Goal: Information Seeking & Learning: Learn about a topic

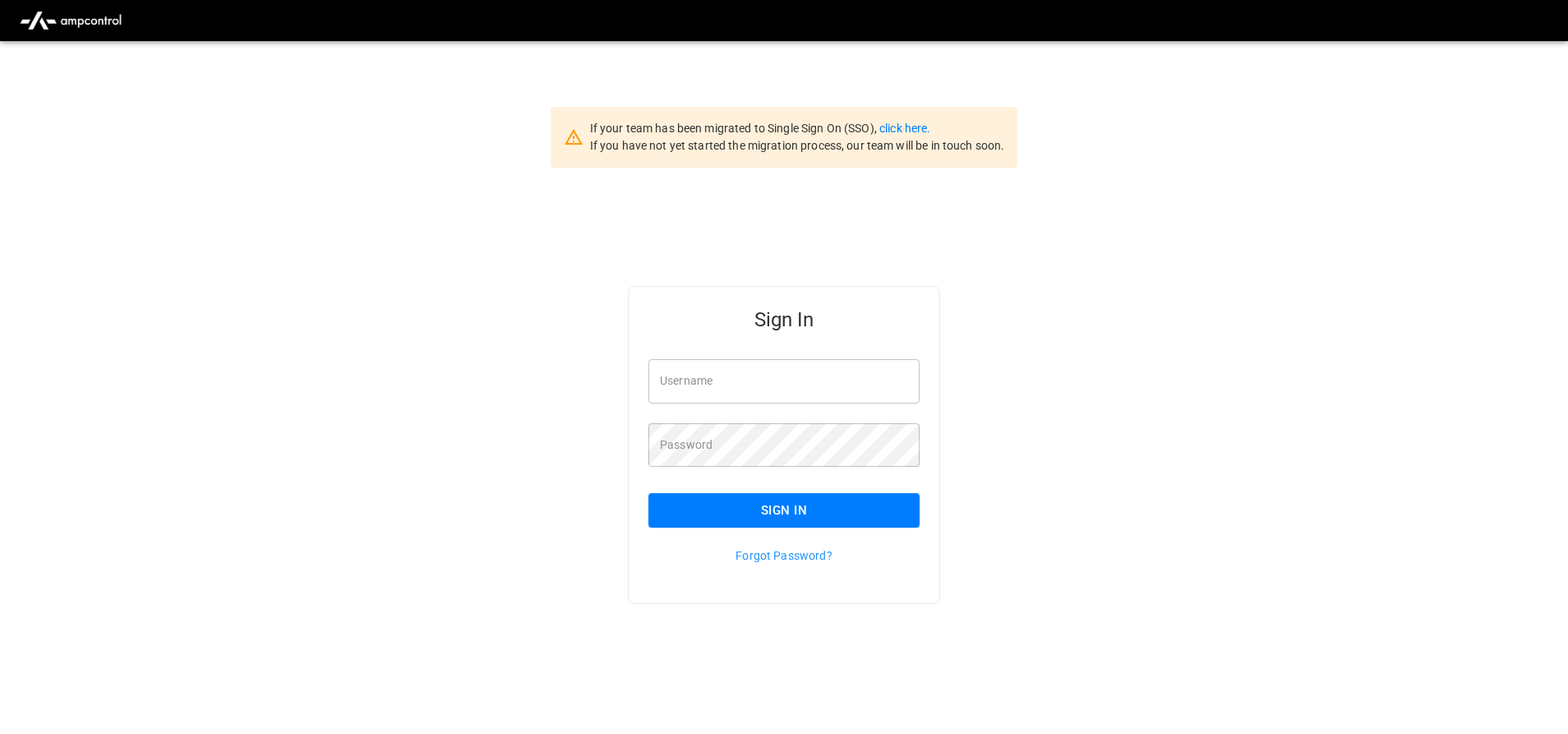
type input "**********"
click at [697, 502] on button "Sign In" at bounding box center [784, 510] width 272 height 34
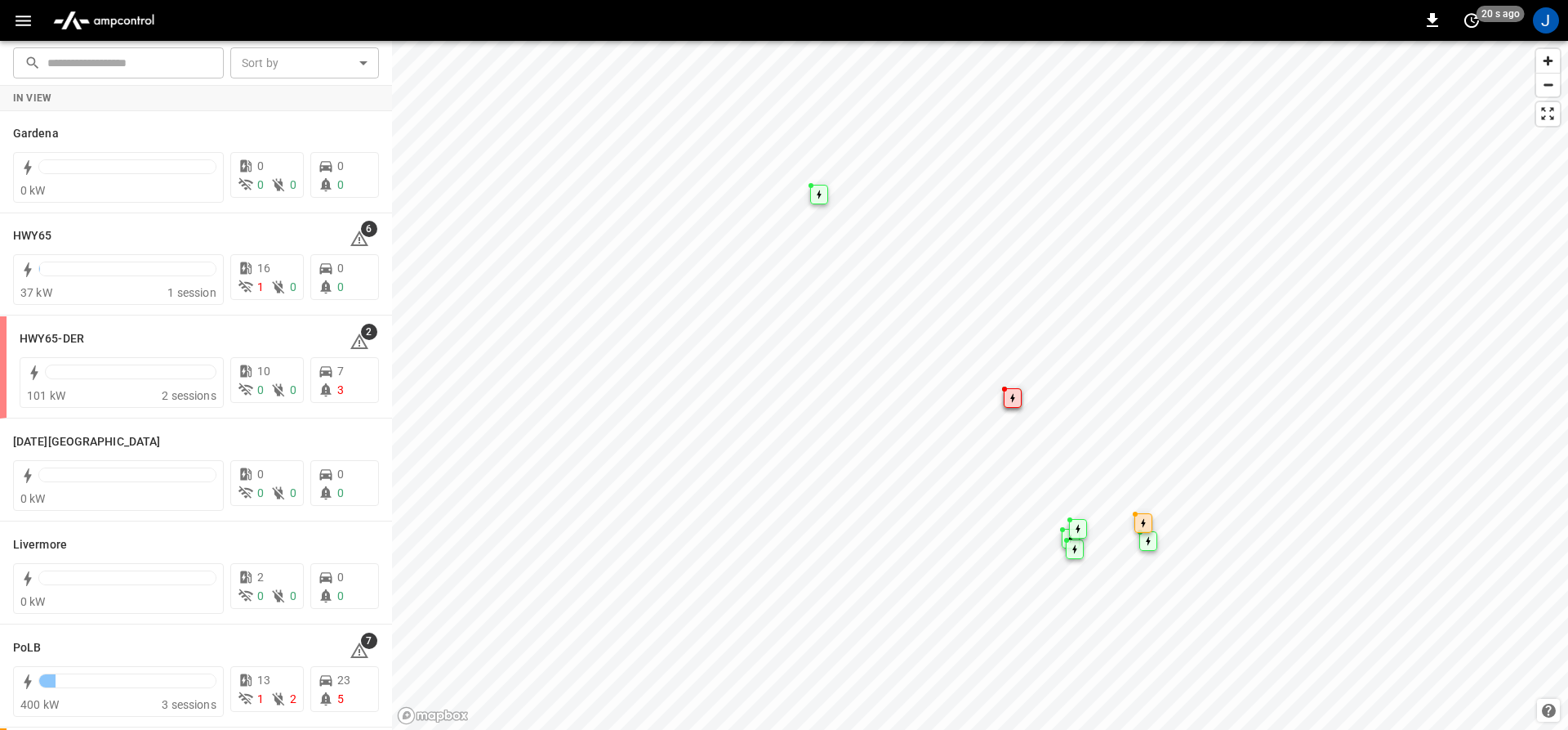
click at [20, 23] on icon "button" at bounding box center [23, 20] width 20 height 20
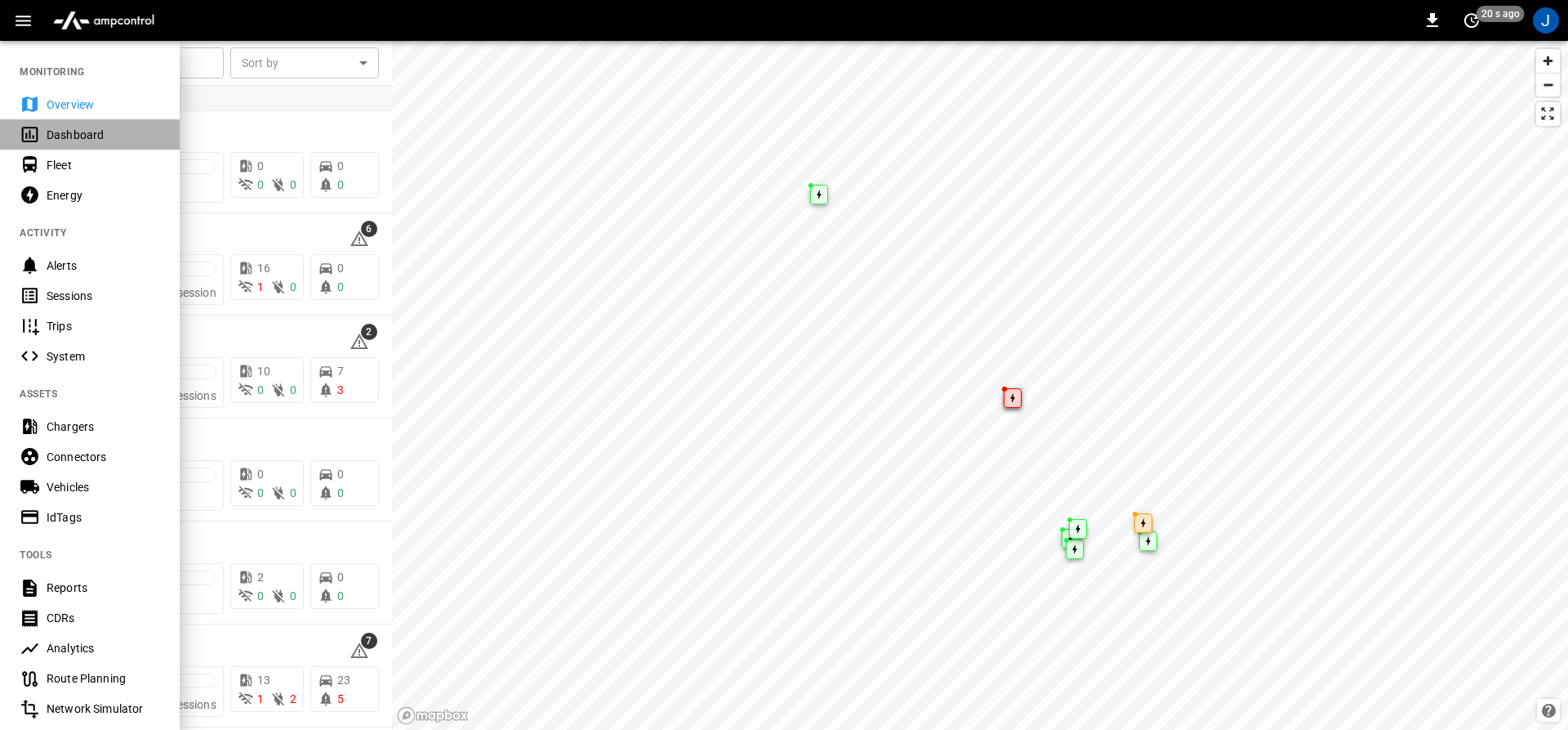
click at [30, 129] on icon at bounding box center [30, 135] width 16 height 15
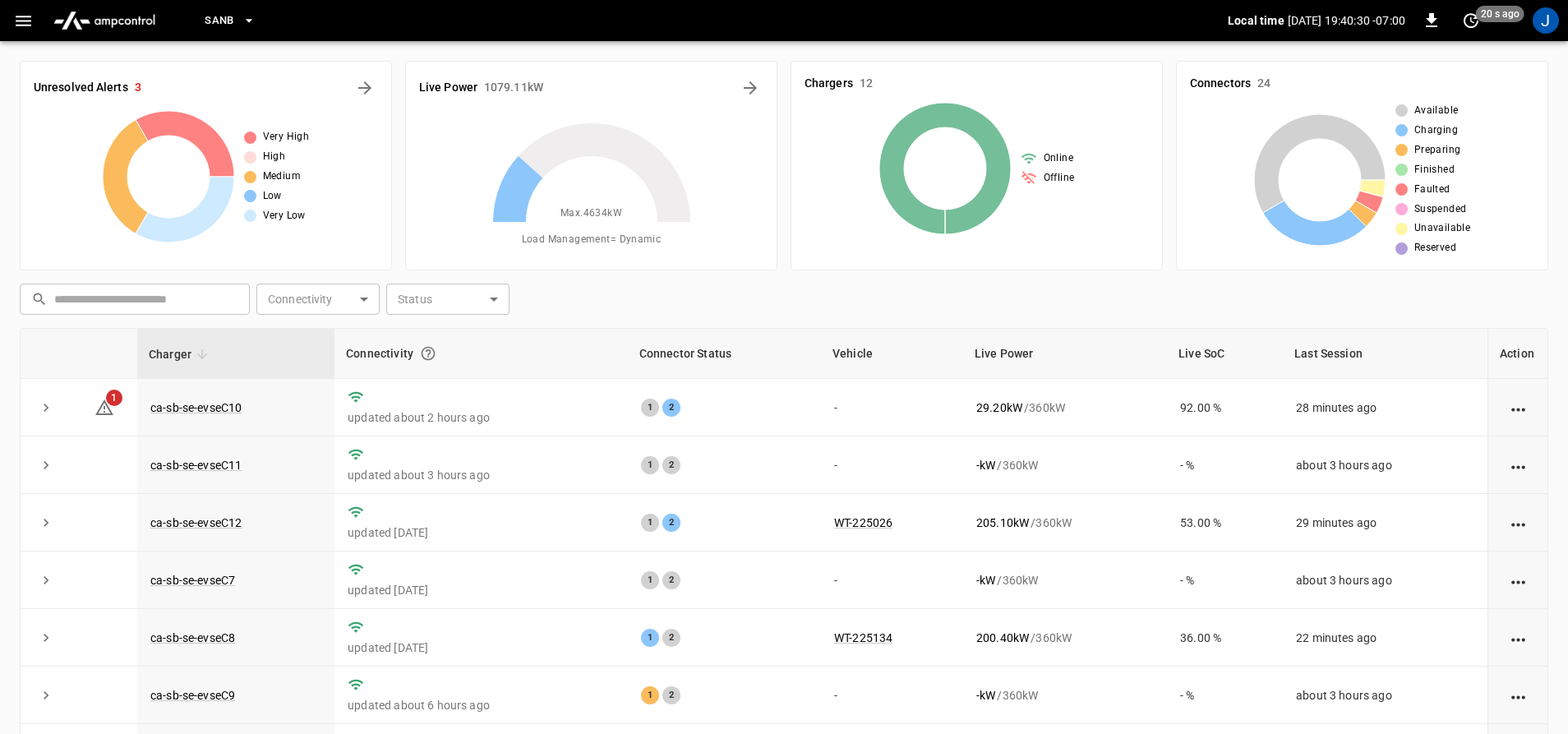
click at [220, 20] on span "SanB" at bounding box center [219, 21] width 30 height 19
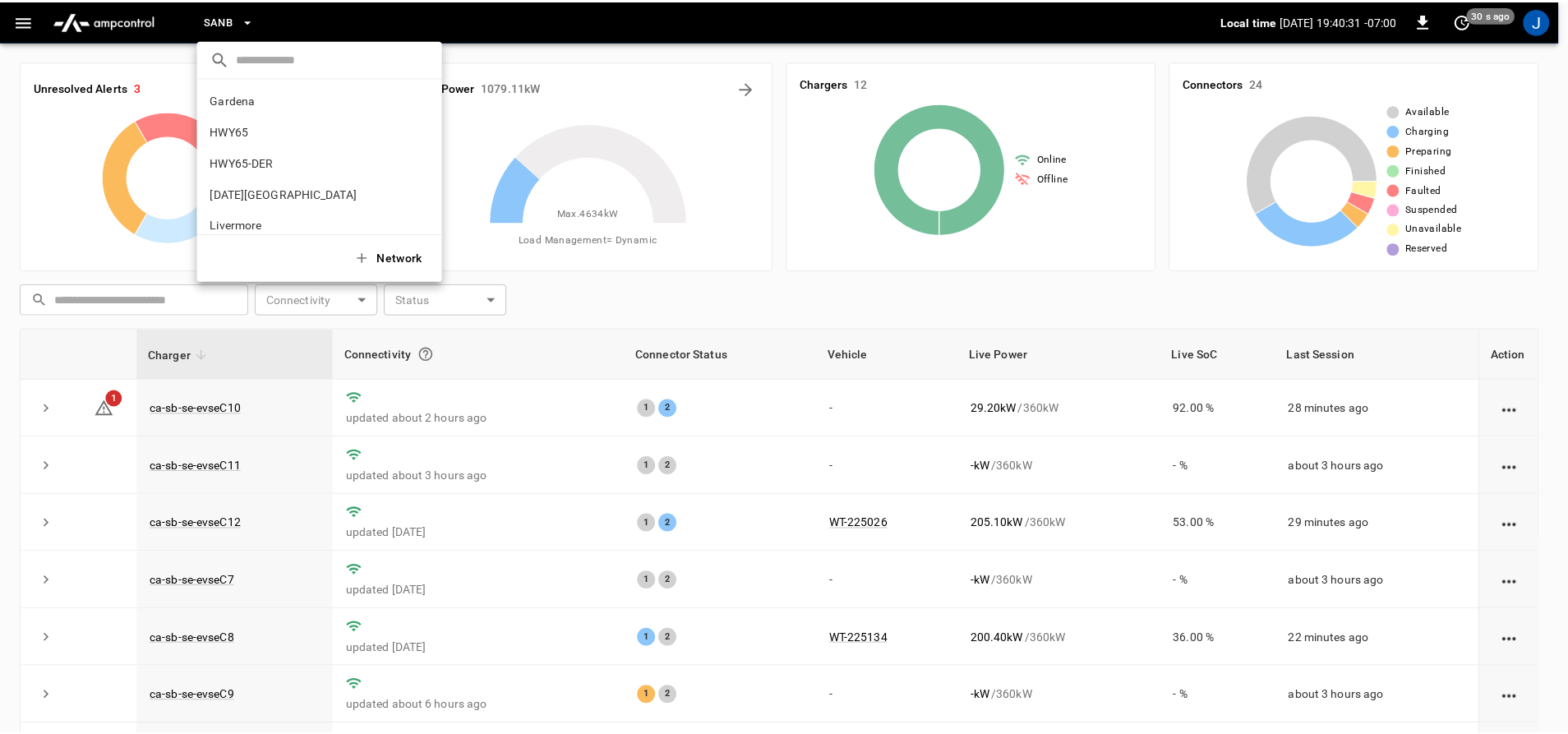
scroll to position [138, 0]
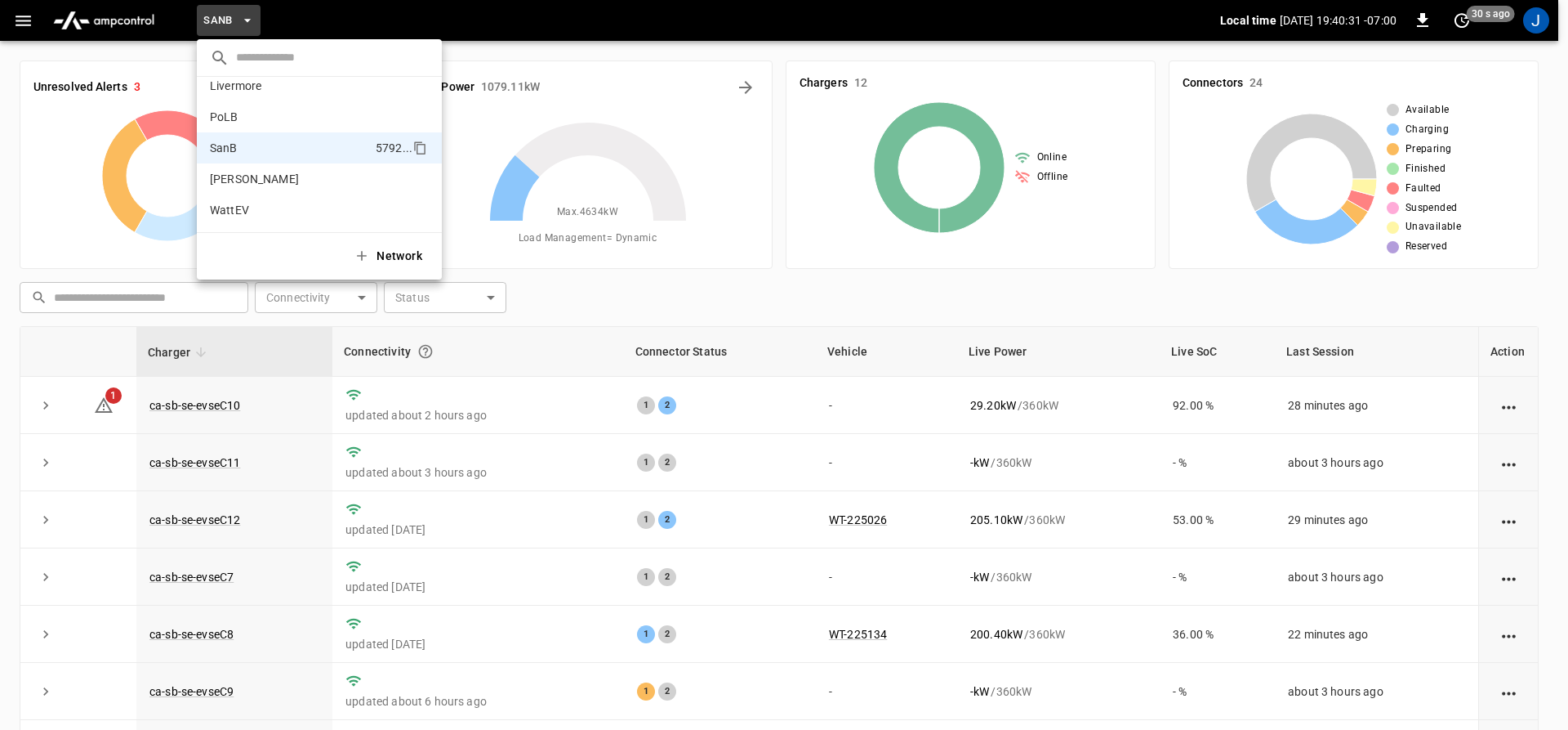
click at [913, 477] on div at bounding box center [784, 365] width 1568 height 730
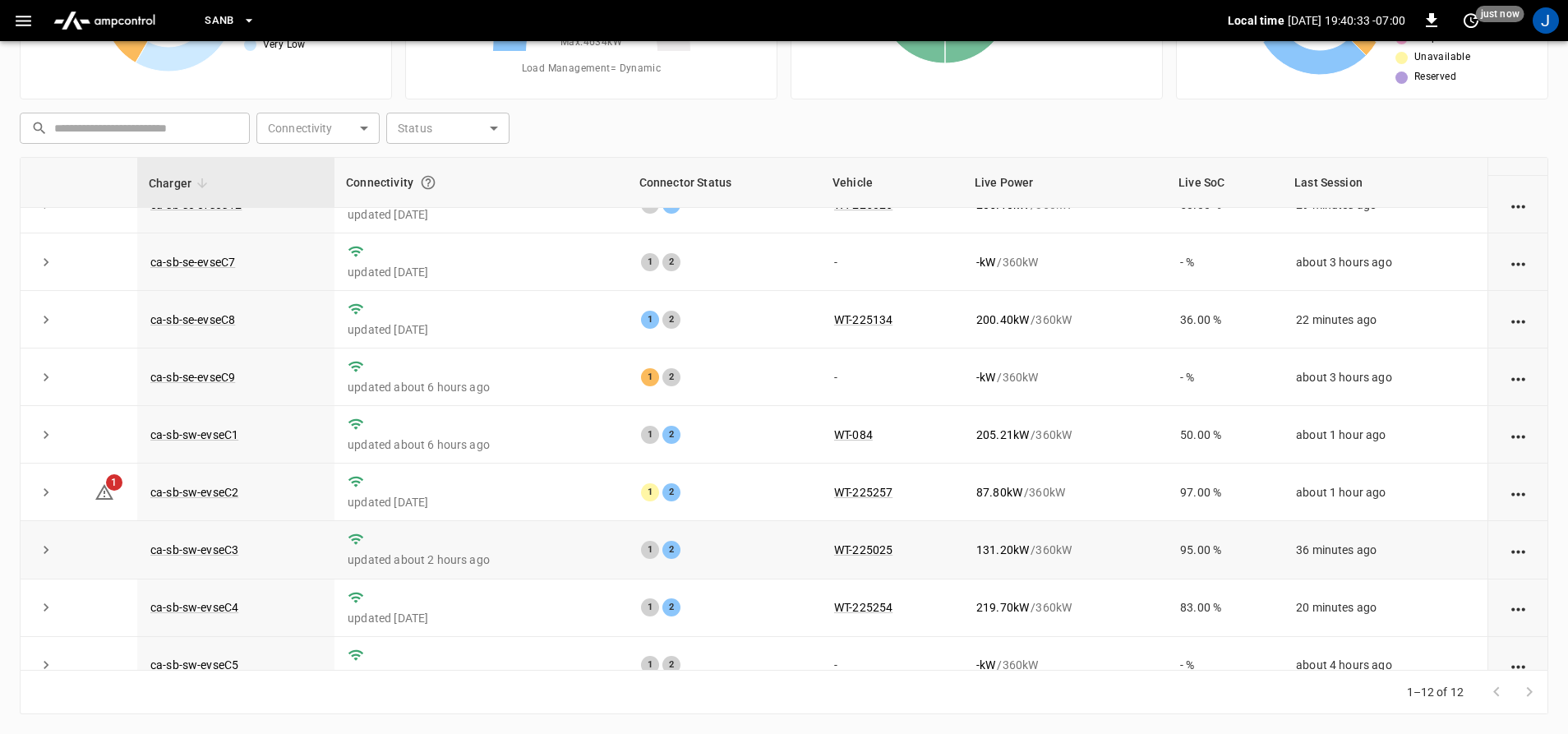
scroll to position [238, 0]
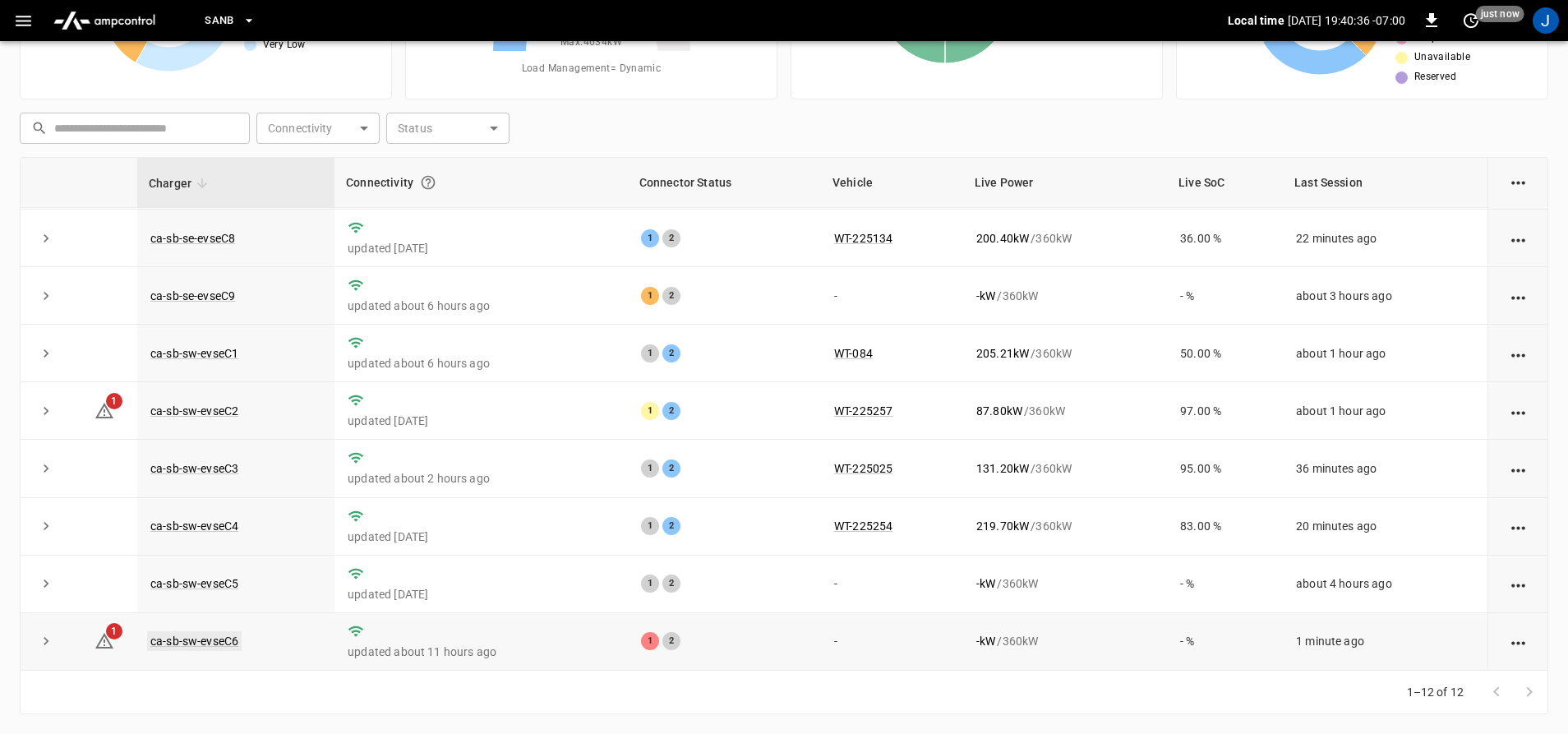
click at [212, 636] on link "ca-sb-sw-evseC6" at bounding box center [195, 641] width 94 height 20
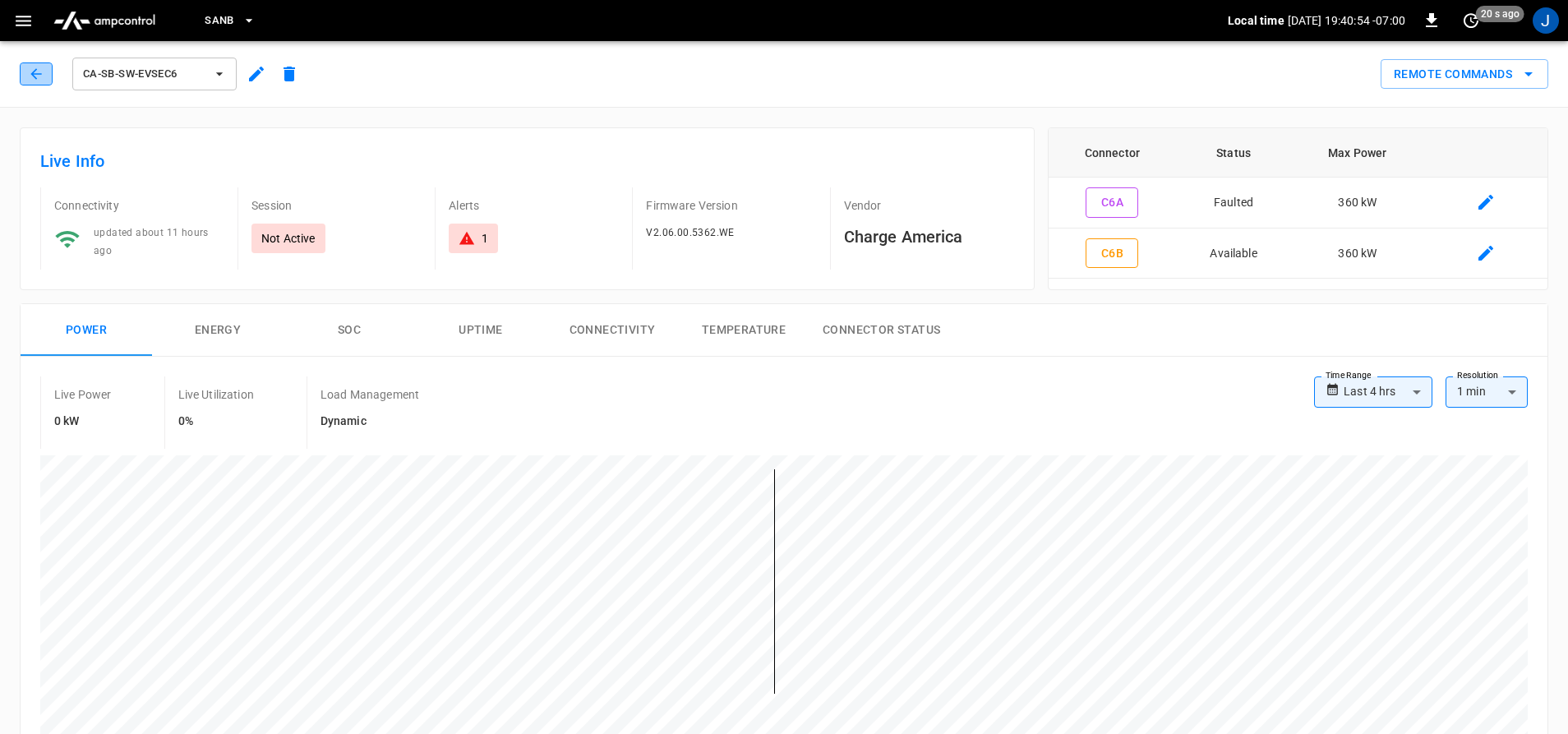
click at [22, 64] on button "button" at bounding box center [36, 74] width 33 height 23
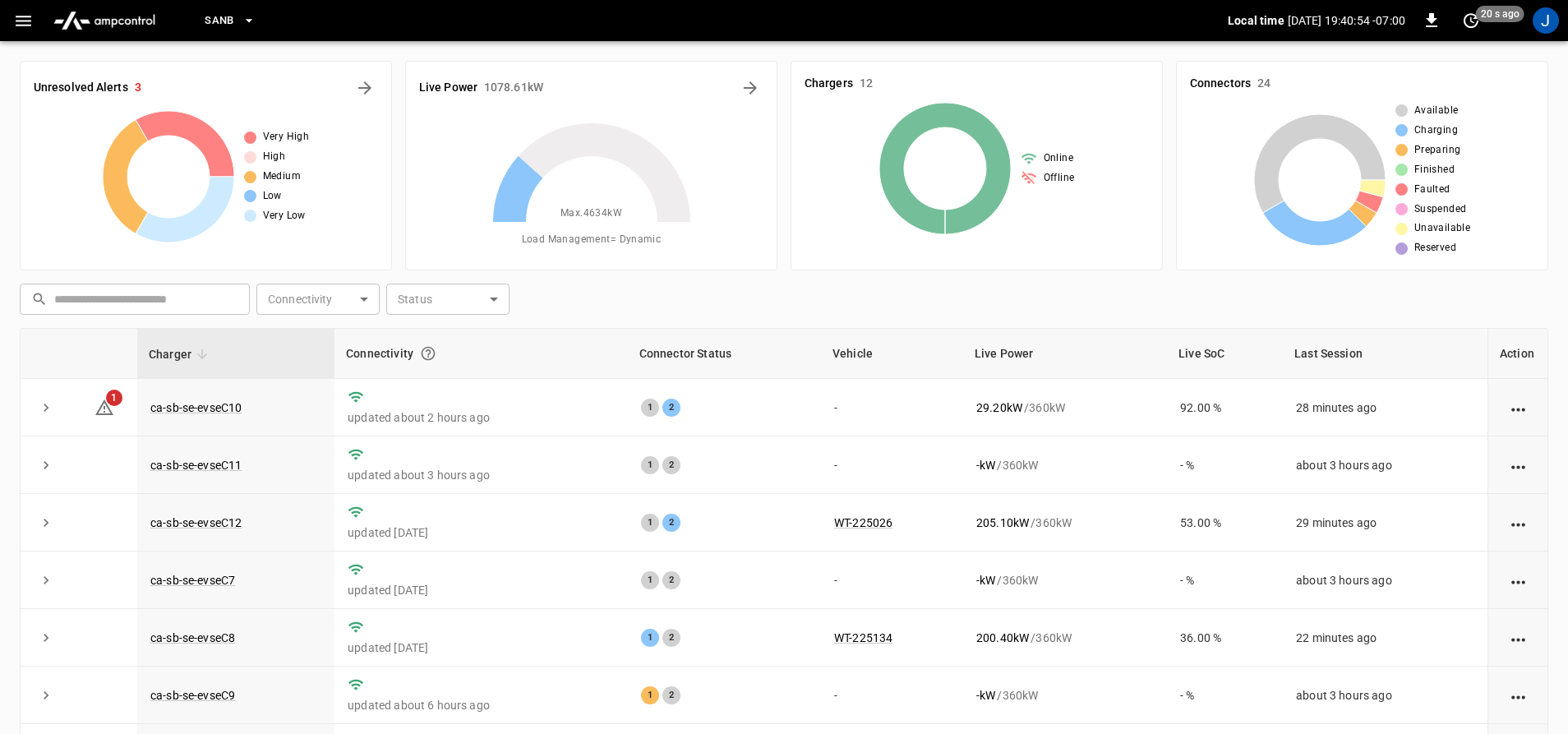
scroll to position [171, 0]
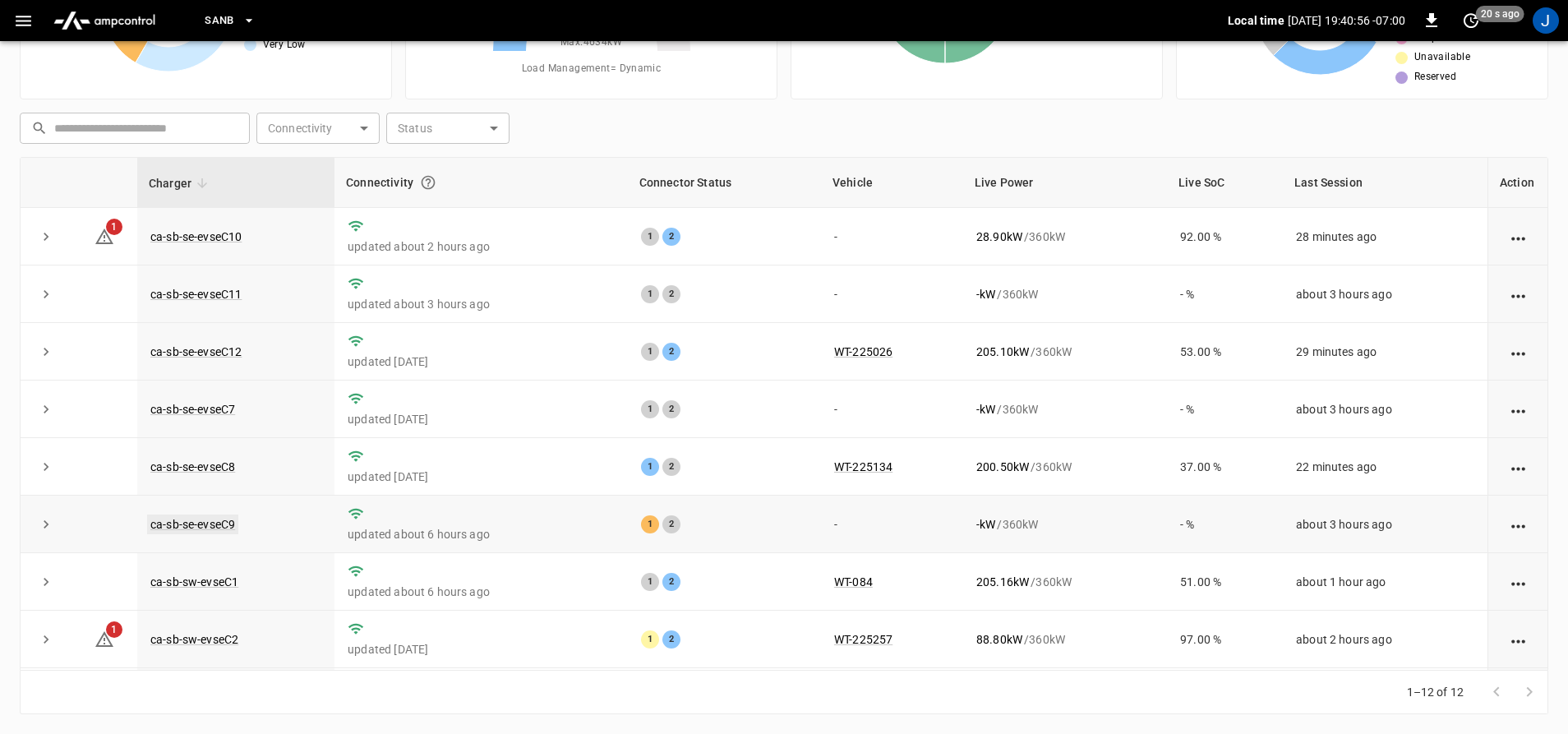
click at [218, 525] on link "ca-sb-se-evseC9" at bounding box center [193, 524] width 91 height 20
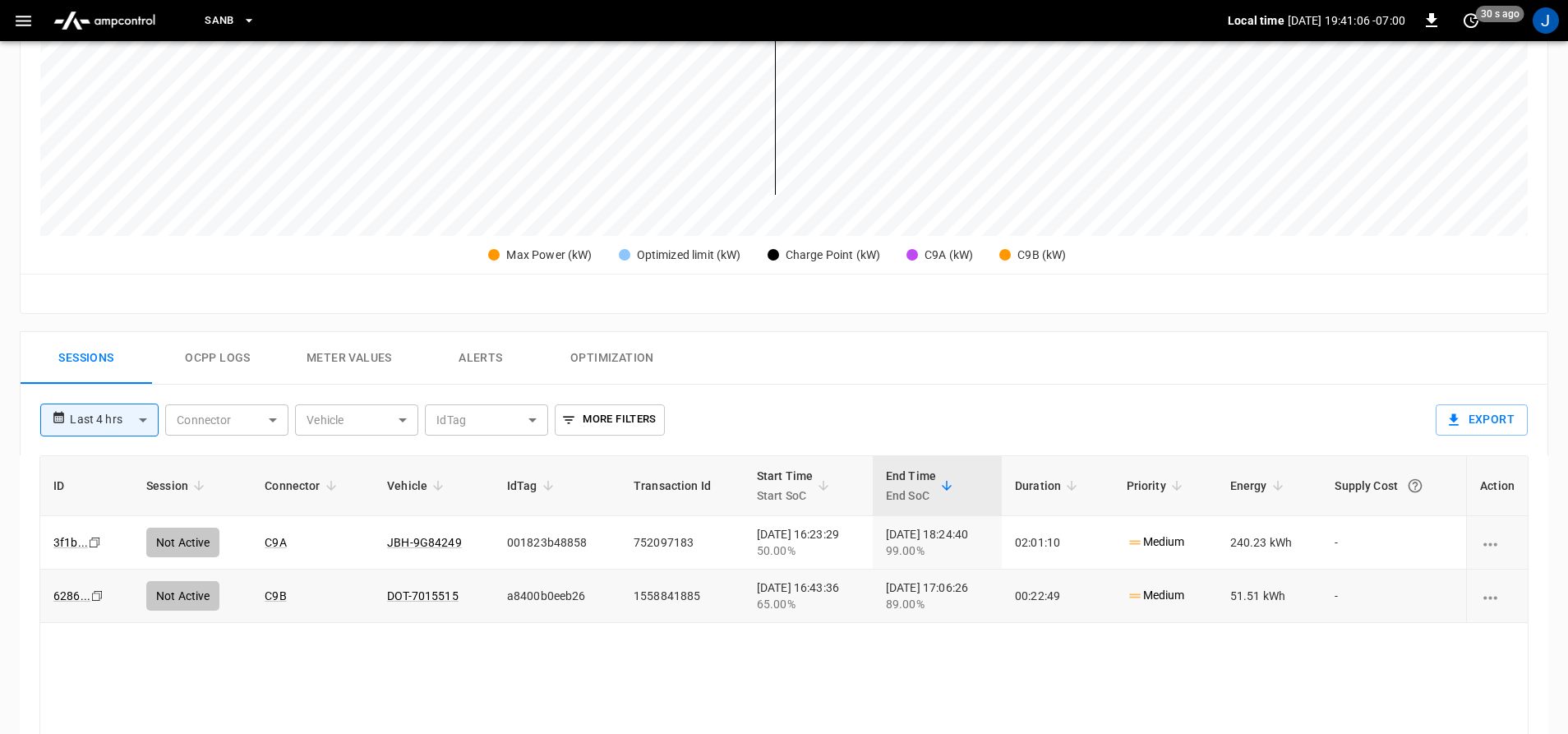
scroll to position [411, 0]
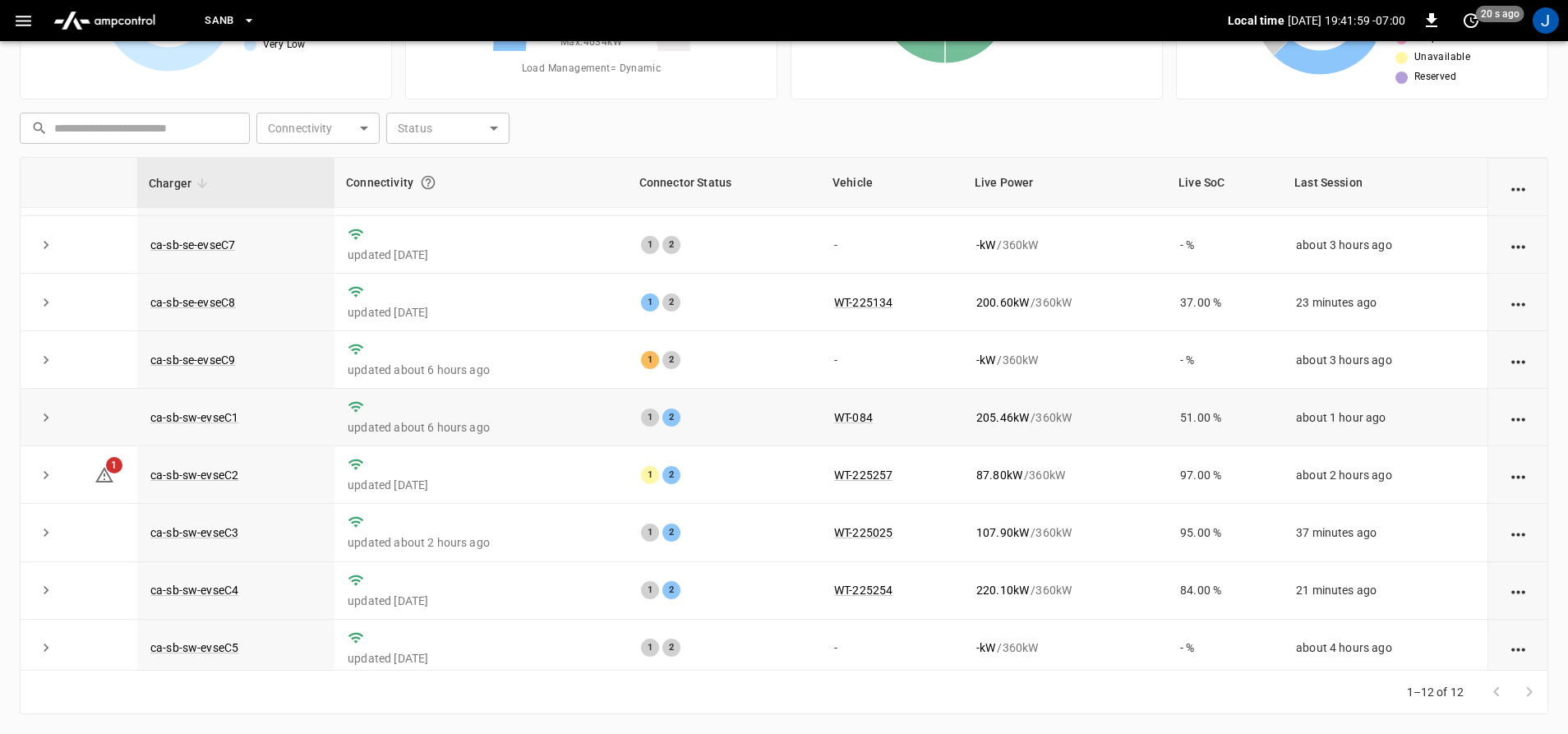
scroll to position [238, 0]
